Goal: Task Accomplishment & Management: Use online tool/utility

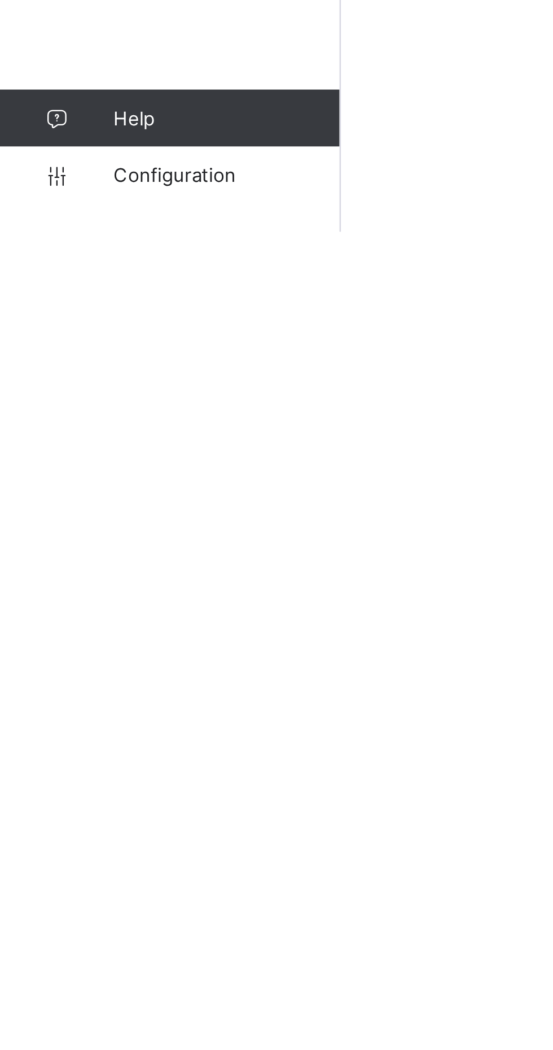
click at [99, 1032] on span "Configuration" at bounding box center [90, 1027] width 90 height 9
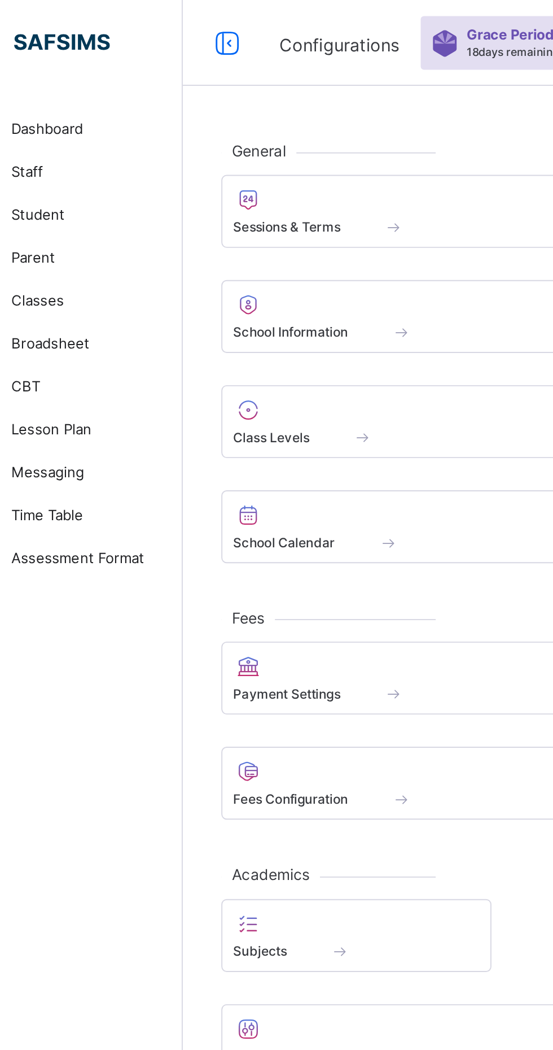
click at [217, 226] on div "Class Levels" at bounding box center [244, 230] width 165 height 10
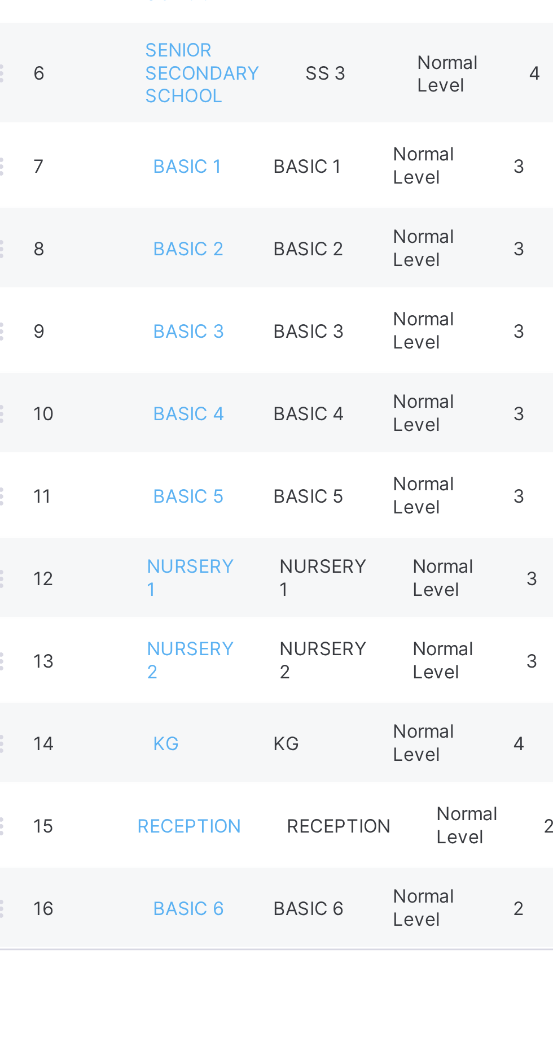
click at [239, 564] on span "NURSERY 1" at bounding box center [239, 572] width 32 height 17
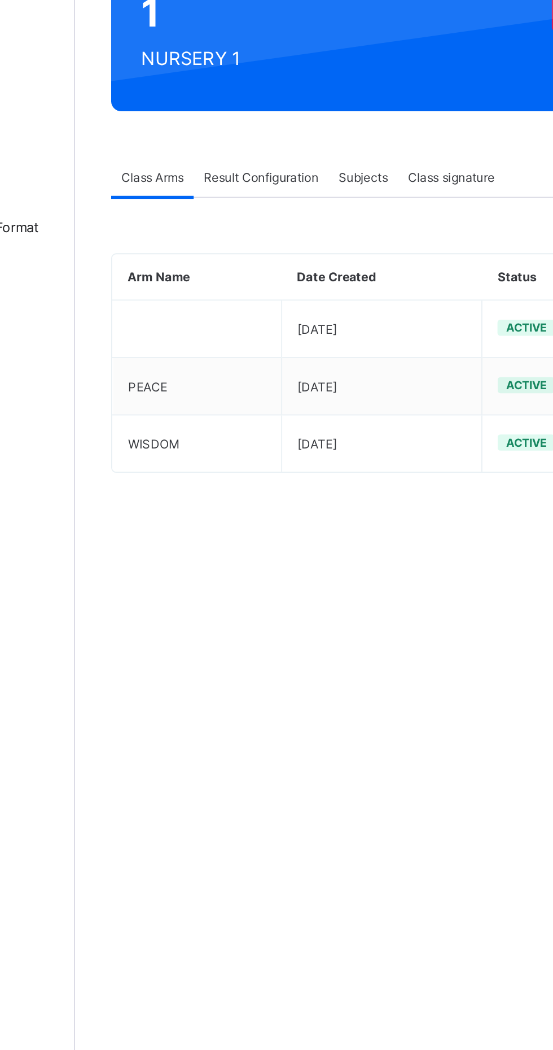
click at [253, 265] on span "Result Configuration" at bounding box center [240, 265] width 64 height 8
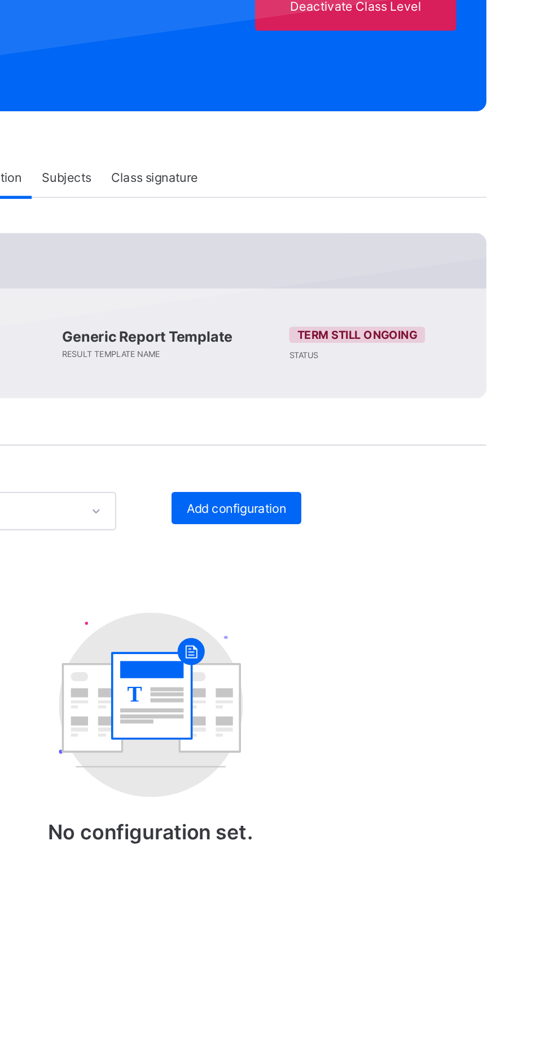
click at [400, 456] on span "Add configuration" at bounding box center [393, 451] width 56 height 8
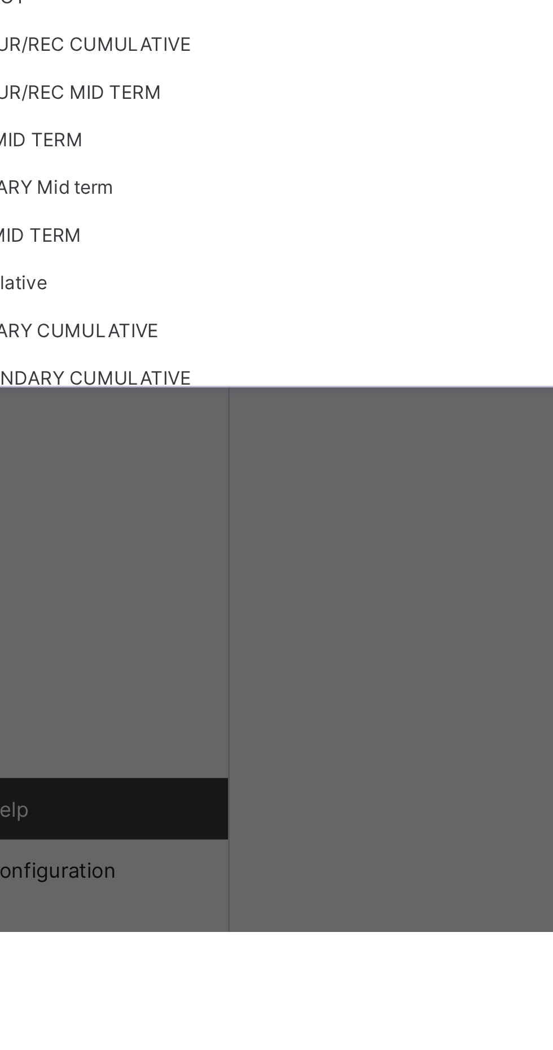
scroll to position [3, 0]
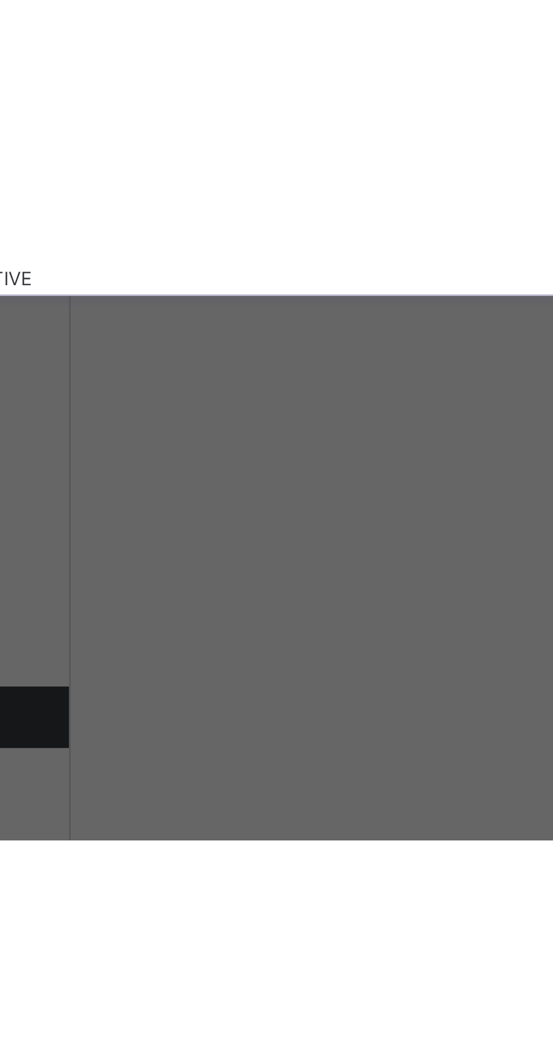
click at [206, 747] on div "KG/NUR/REC MID TERM" at bounding box center [277, 739] width 502 height 18
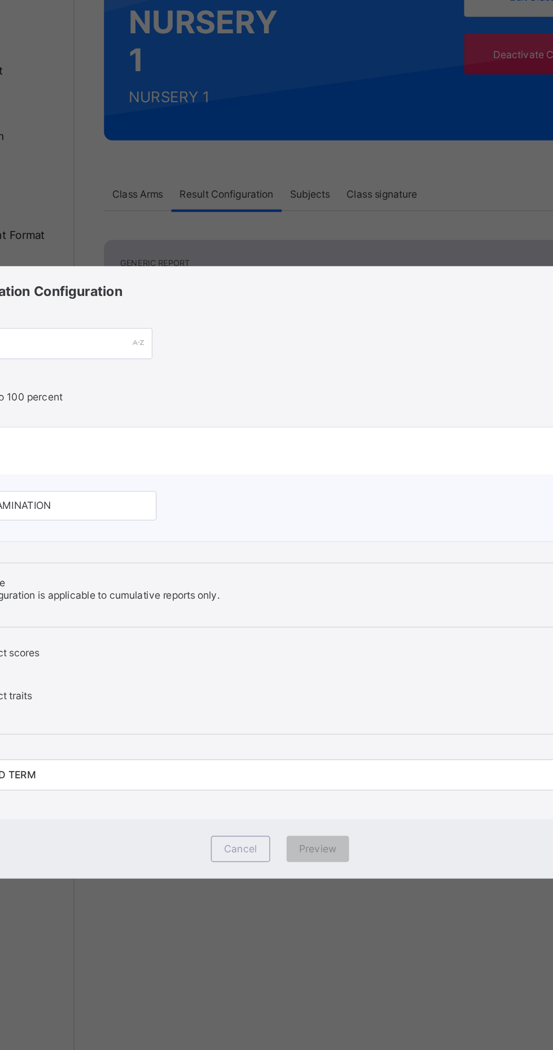
click at [361, 436] on div "Result Generation Configuration report name Scale up to 100 percent First Term …" at bounding box center [276, 525] width 553 height 1050
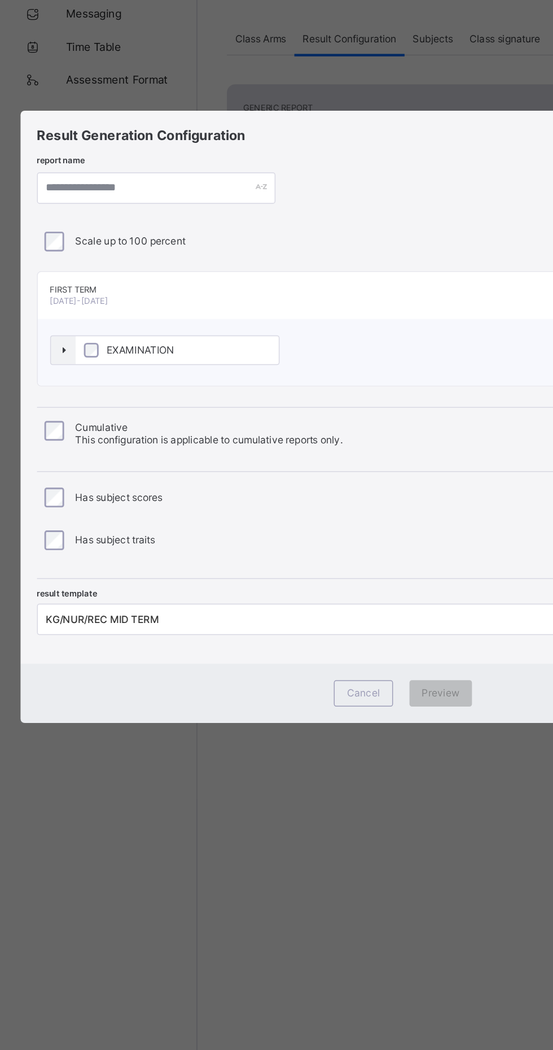
click at [112, 452] on div "Result Generation Configuration report name Scale up to 100 percent First Term …" at bounding box center [276, 525] width 553 height 1050
